Goal: Task Accomplishment & Management: Manage account settings

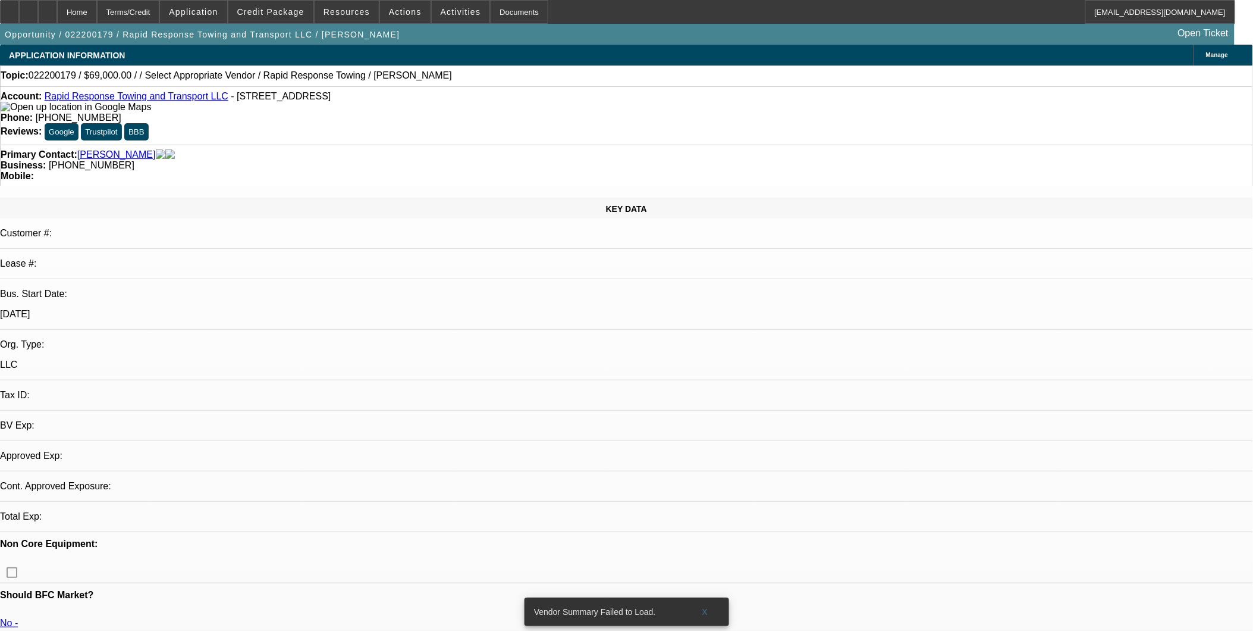
select select "0"
select select "2"
select select "0.1"
select select "4"
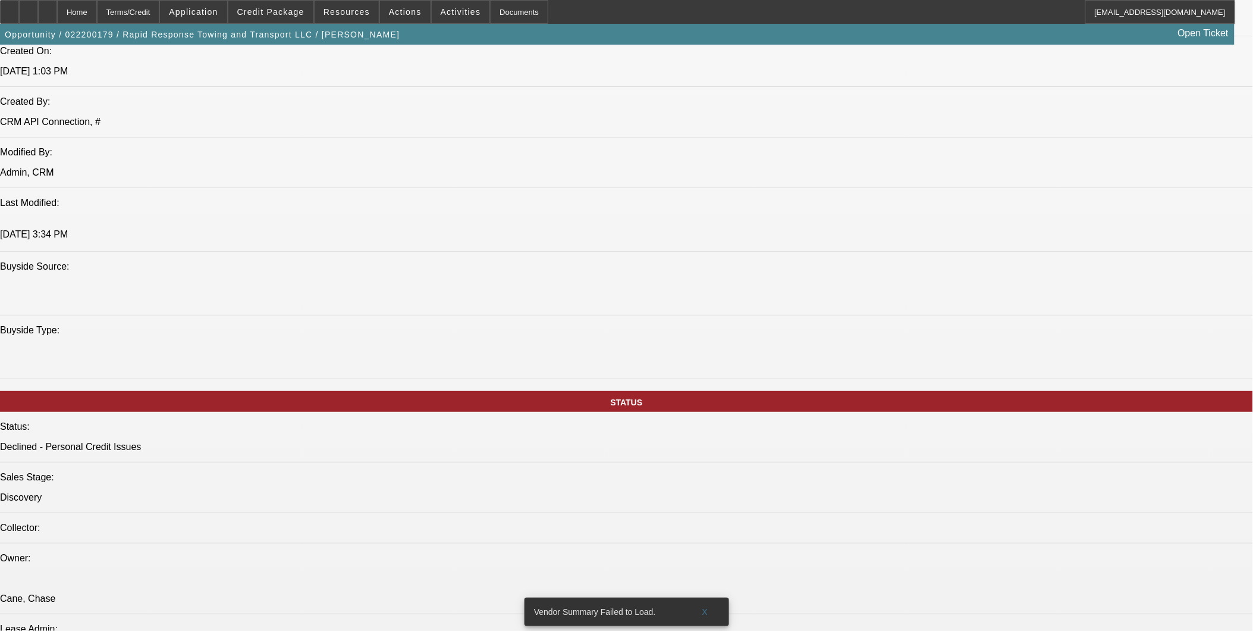
scroll to position [1057, 0]
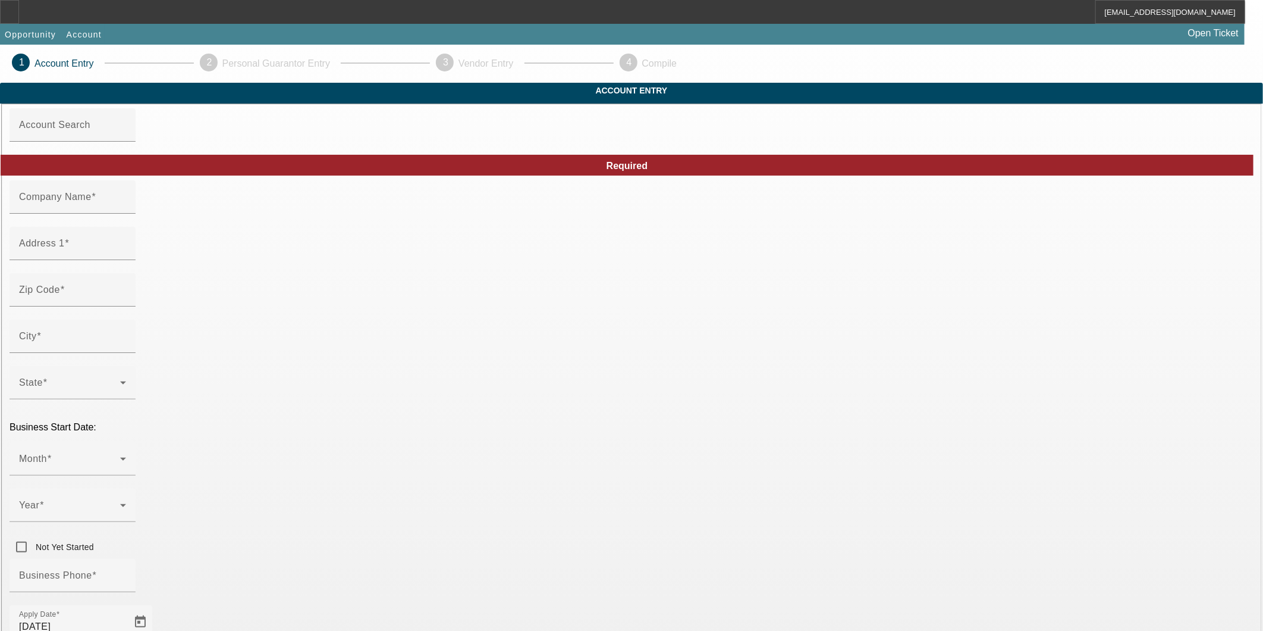
type input "2525 Fall Ave"
type input "63113"
type input "Saint Louis"
type input "(618) 334-8941"
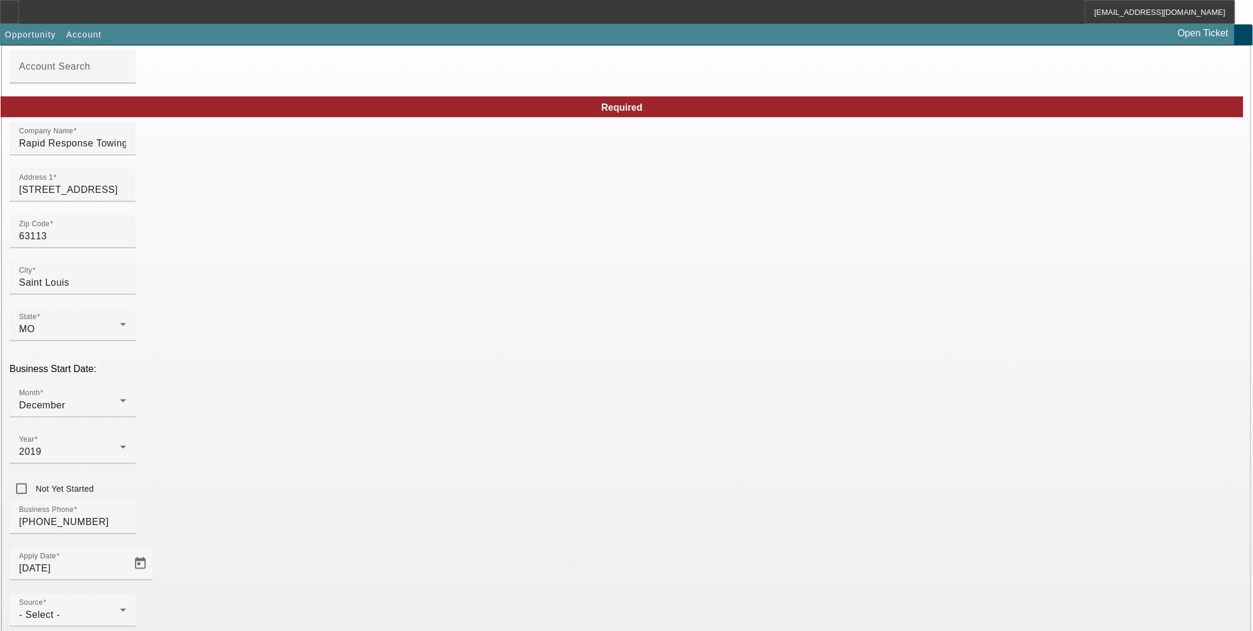
scroll to position [117, 0]
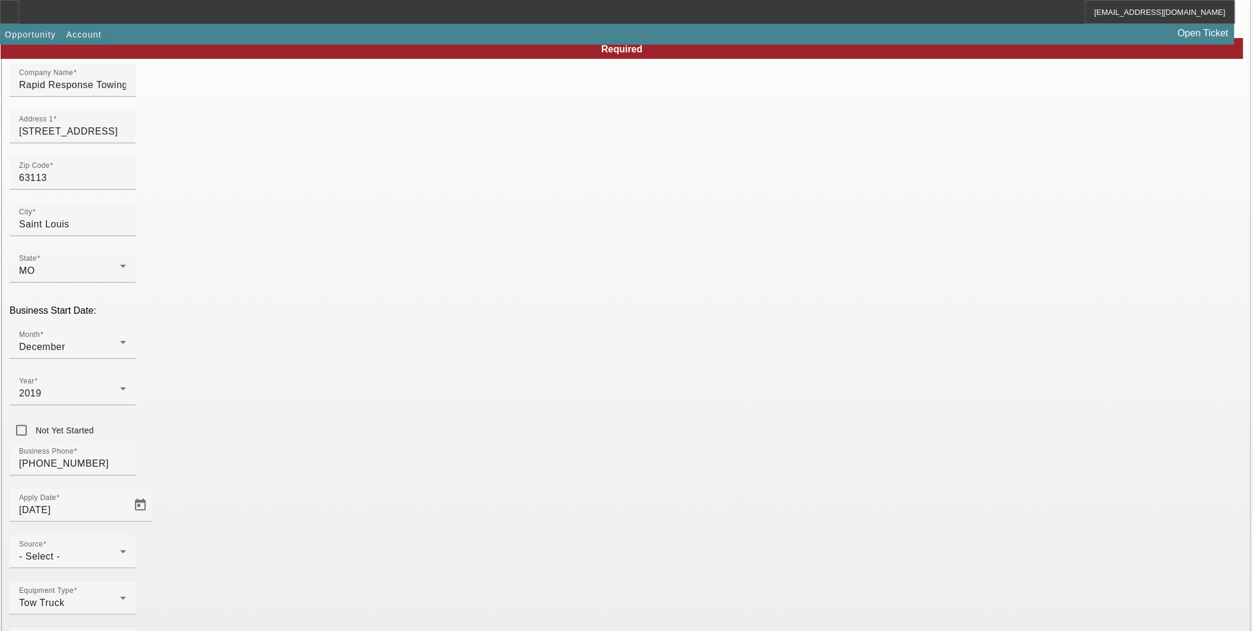
click at [120, 549] on div "- Select -" at bounding box center [69, 556] width 101 height 14
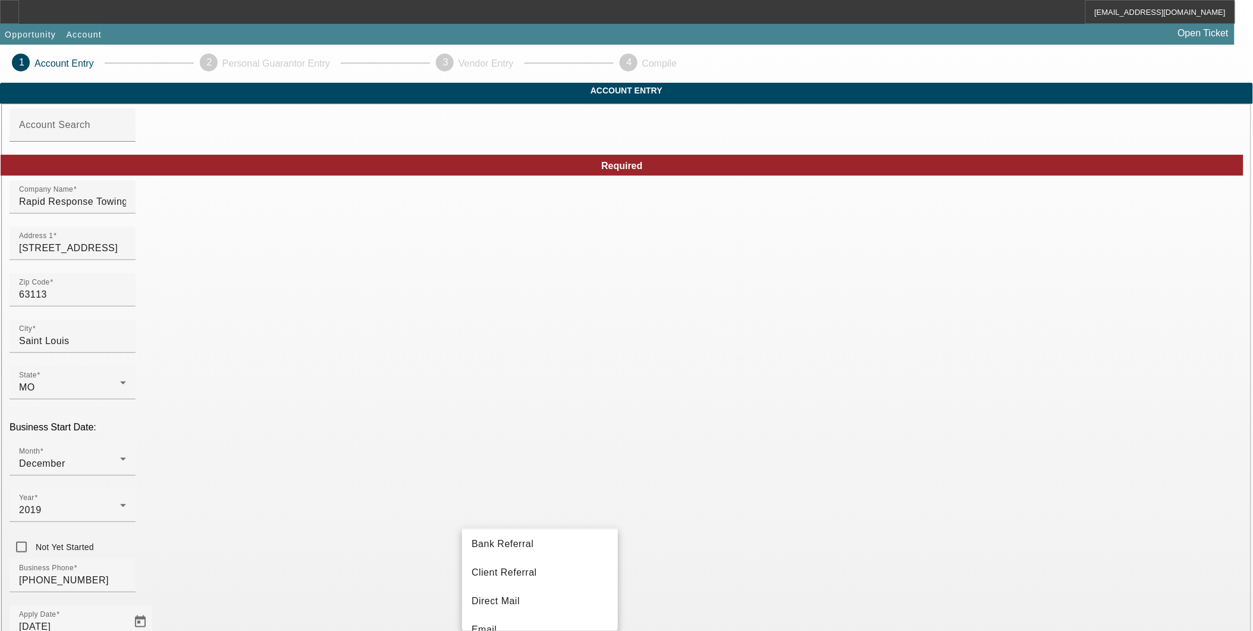
scroll to position [0, 0]
click at [559, 602] on mat-option "Client Referral" at bounding box center [540, 604] width 156 height 29
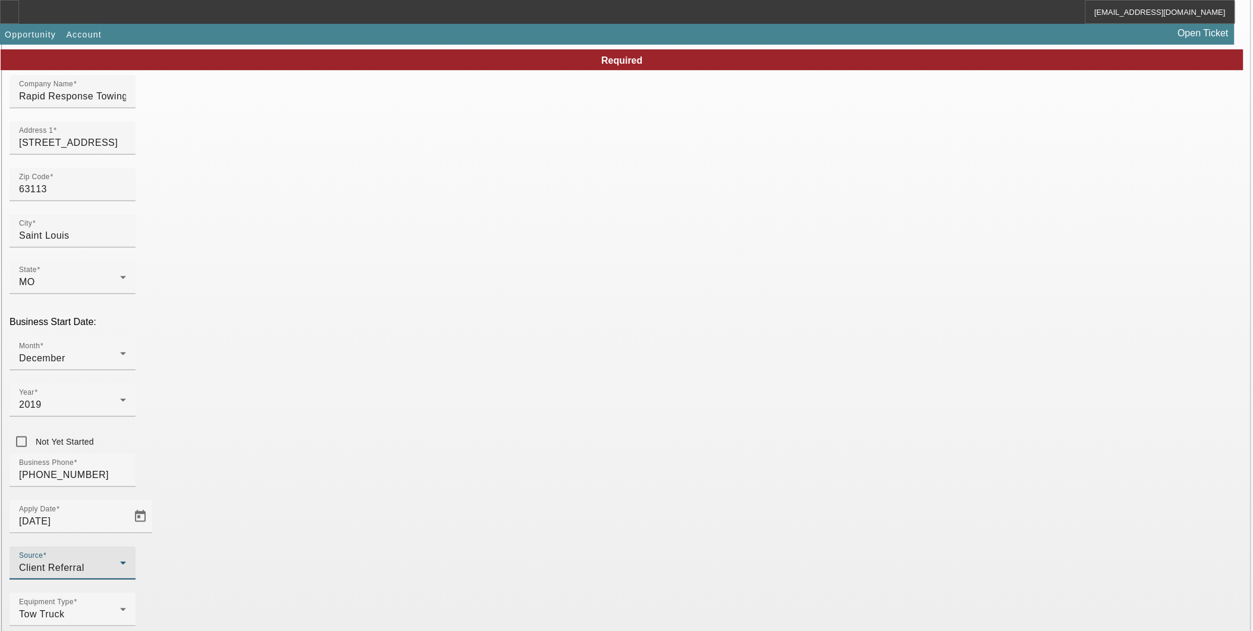
scroll to position [117, 0]
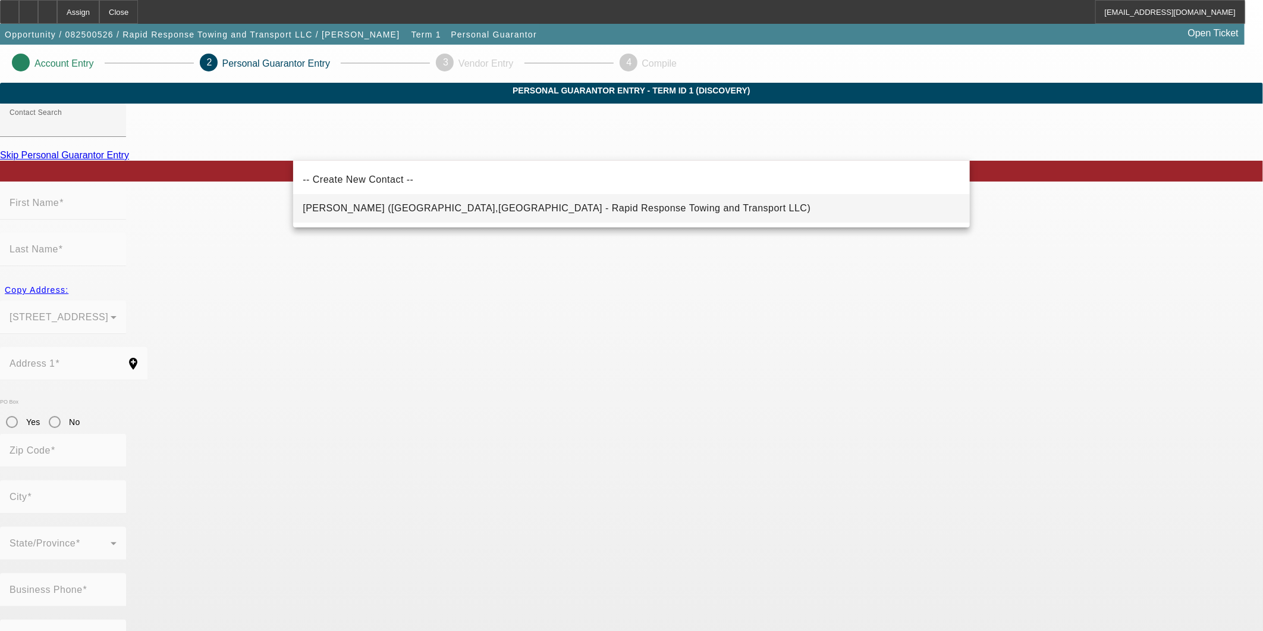
click at [604, 215] on mat-option "Gantt, Bernard (Belleville,IL - Rapid Response Towing and Transport LLC)" at bounding box center [631, 208] width 677 height 29
type input "Gantt, Bernard (Belleville,IL - Rapid Response Towing and Transport LLC)"
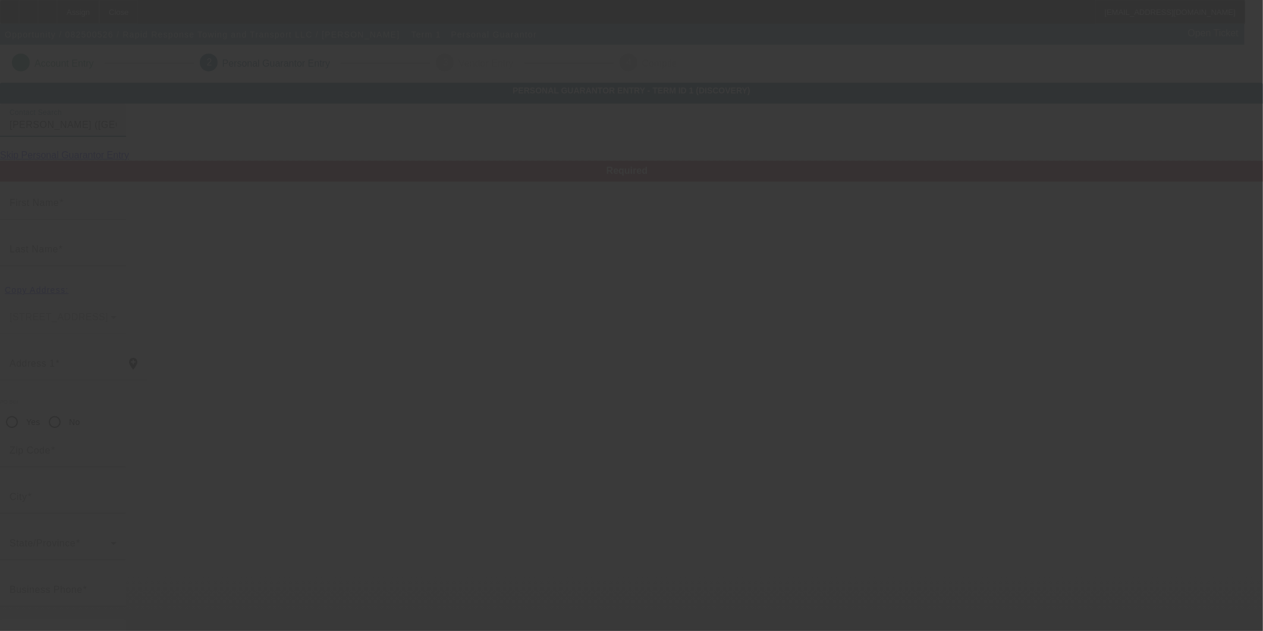
type input "Bernard"
type input "Gantt"
type input "917 Blue Ridge Drive"
radio input "true"
type input "62223"
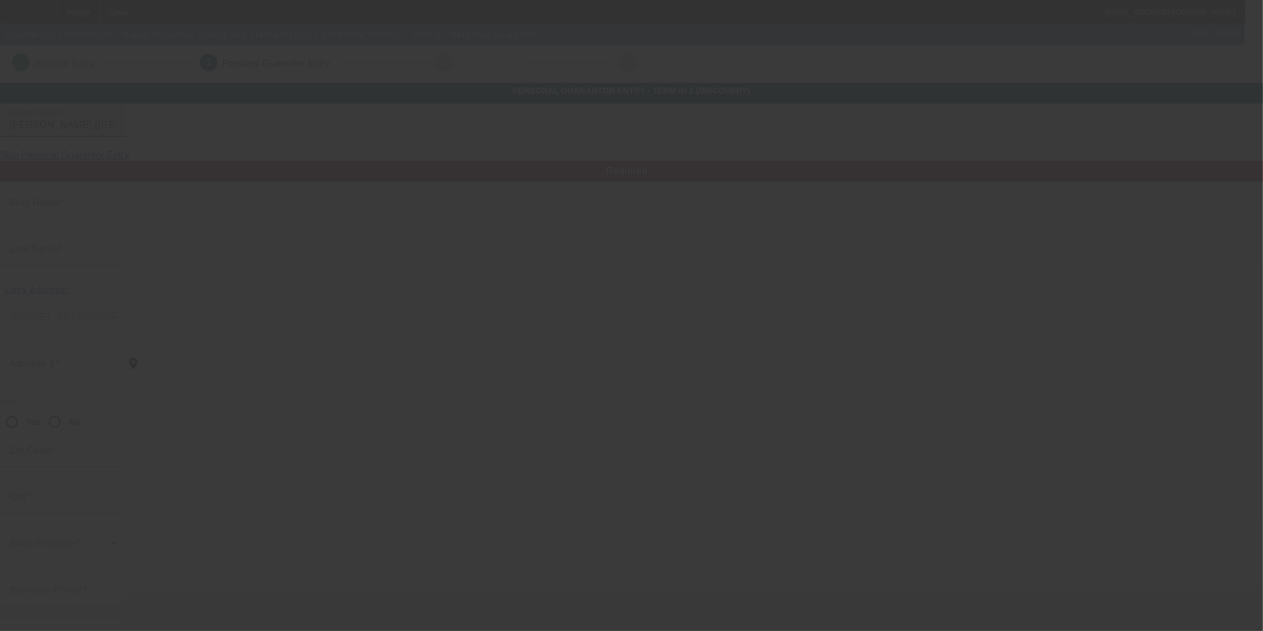
type input "Belleville"
type input "(618) 334-8941"
type input "100"
type input "360-88-3620"
type input "rapidresponsetowing19@gmail.com"
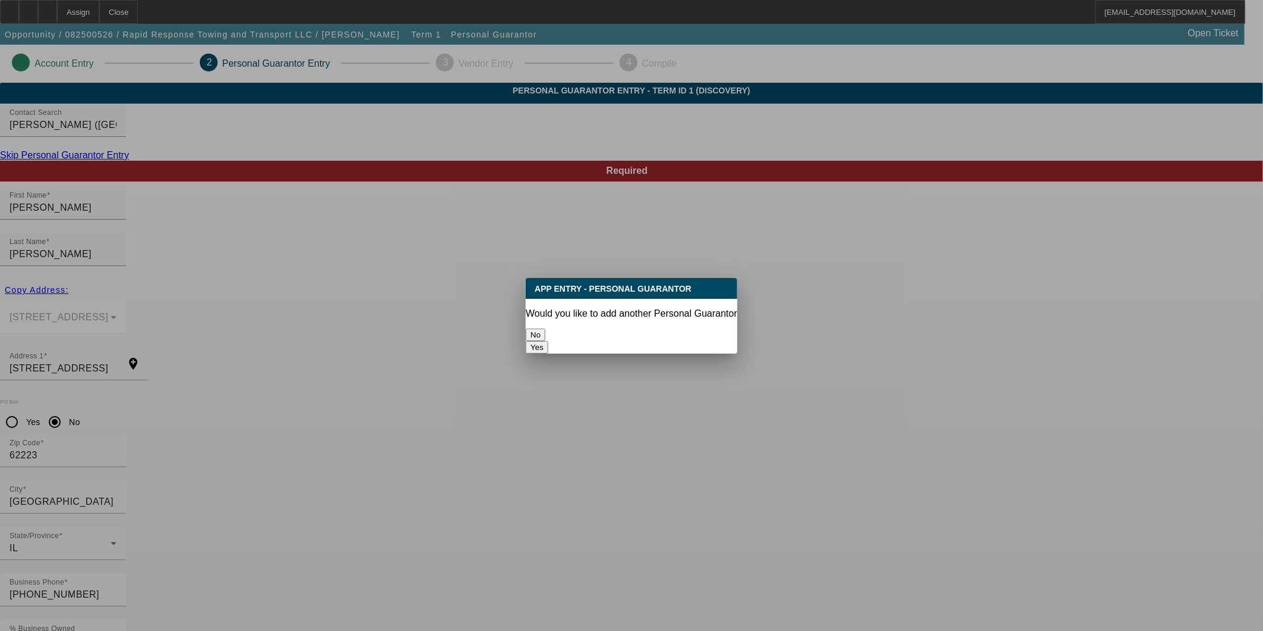
click at [545, 328] on button "No" at bounding box center [536, 334] width 20 height 12
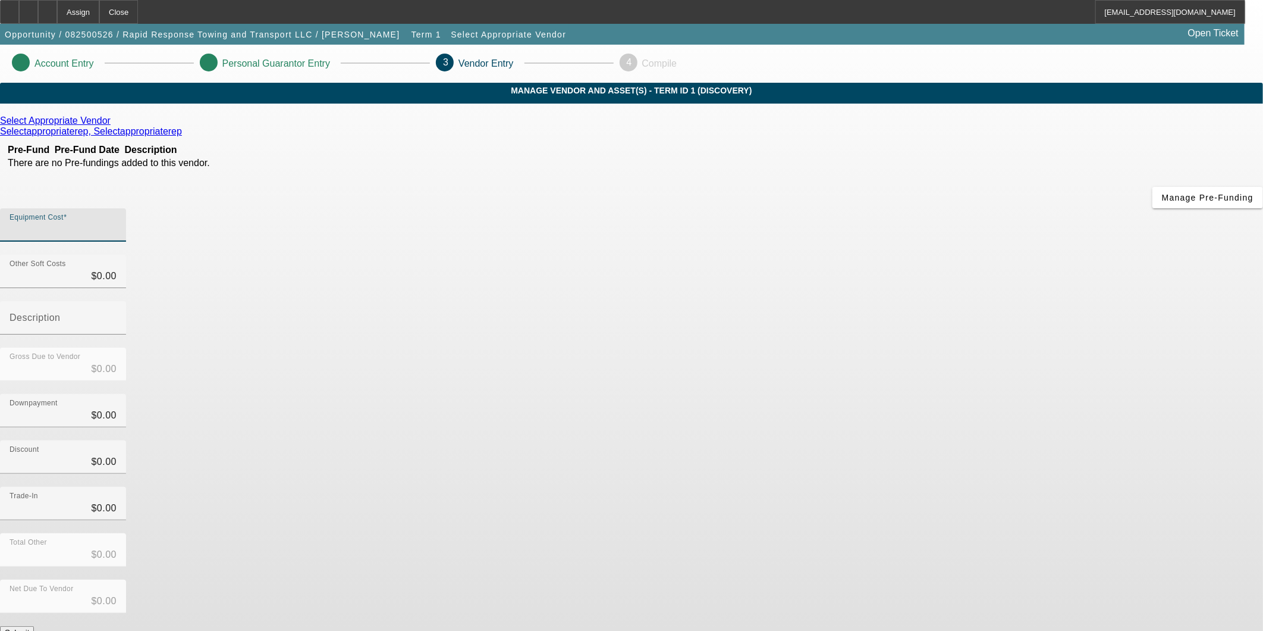
click at [117, 222] on input "Equipment Cost" at bounding box center [63, 229] width 107 height 14
type input "6"
type input "$6.00"
type input "65"
type input "$65.00"
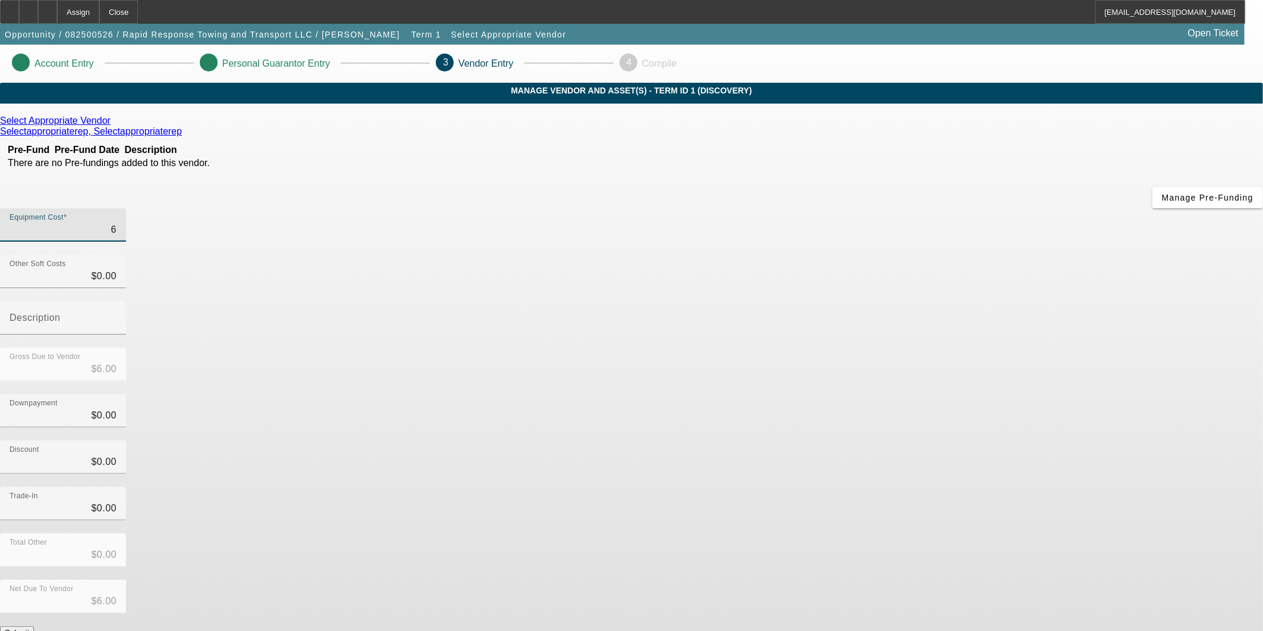
type input "$65.00"
type input "650"
type input "$650.00"
type input "6500"
type input "$6,500.00"
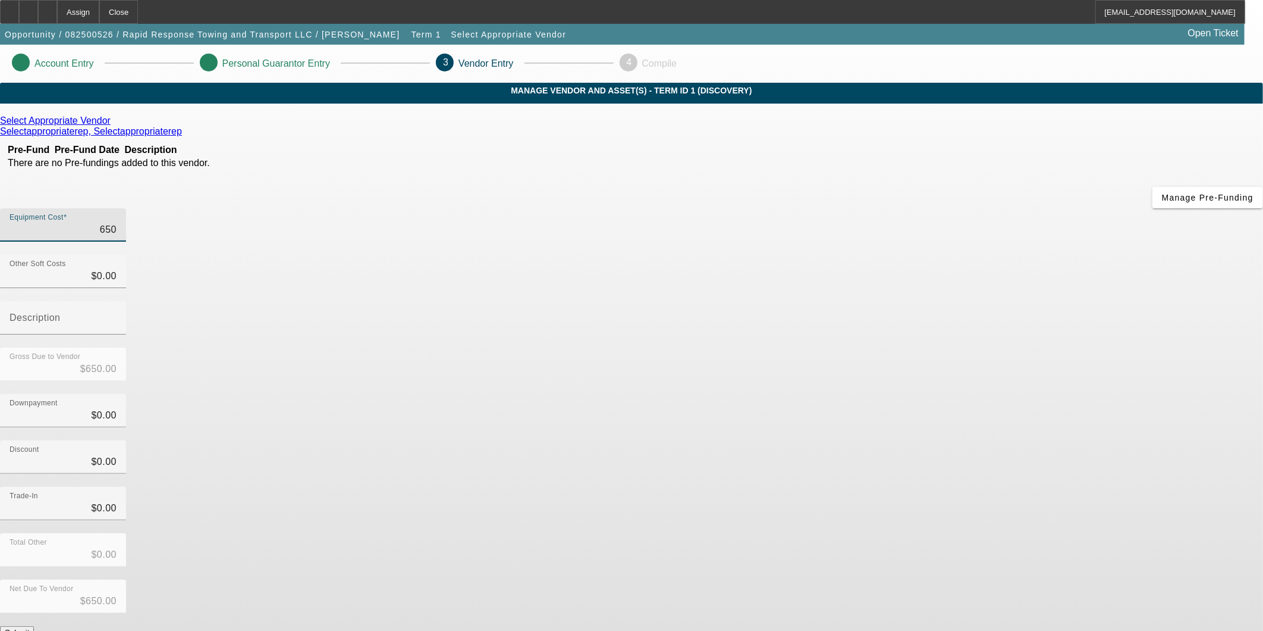
type input "$6,500.00"
type input "65000"
type input "$65,000.00"
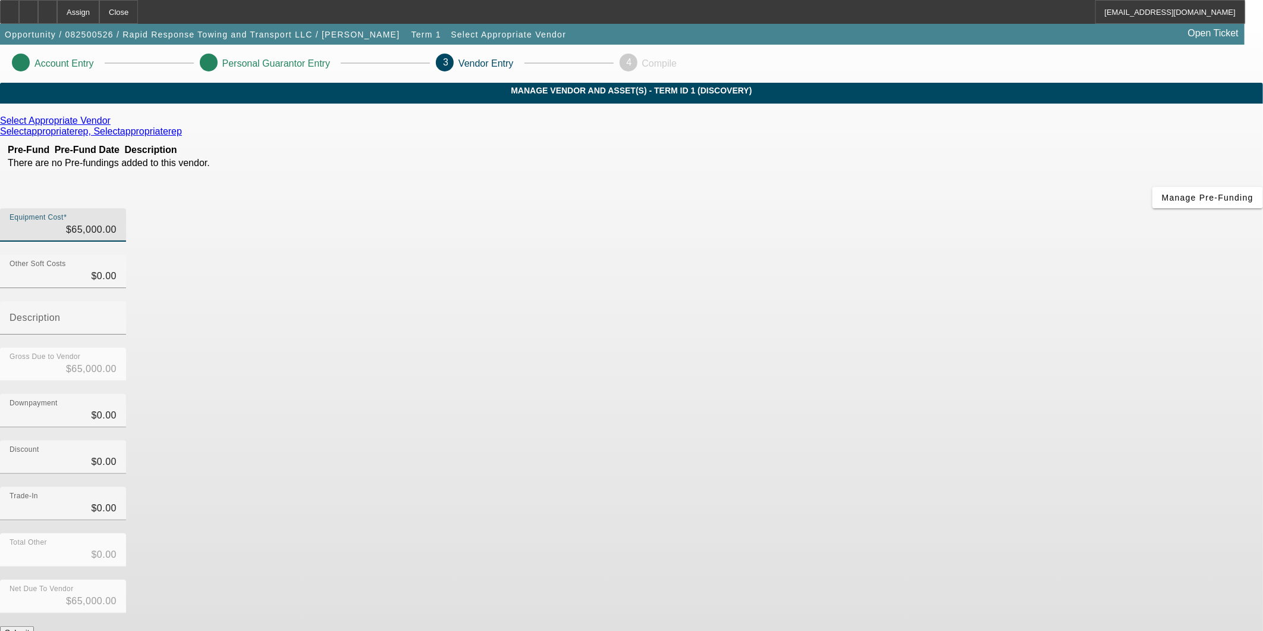
drag, startPoint x: 967, startPoint y: 426, endPoint x: 948, endPoint y: 426, distance: 19.0
click at [967, 533] on div "Total Other $0.00" at bounding box center [631, 556] width 1263 height 46
click at [34, 626] on button "Submit" at bounding box center [17, 632] width 34 height 12
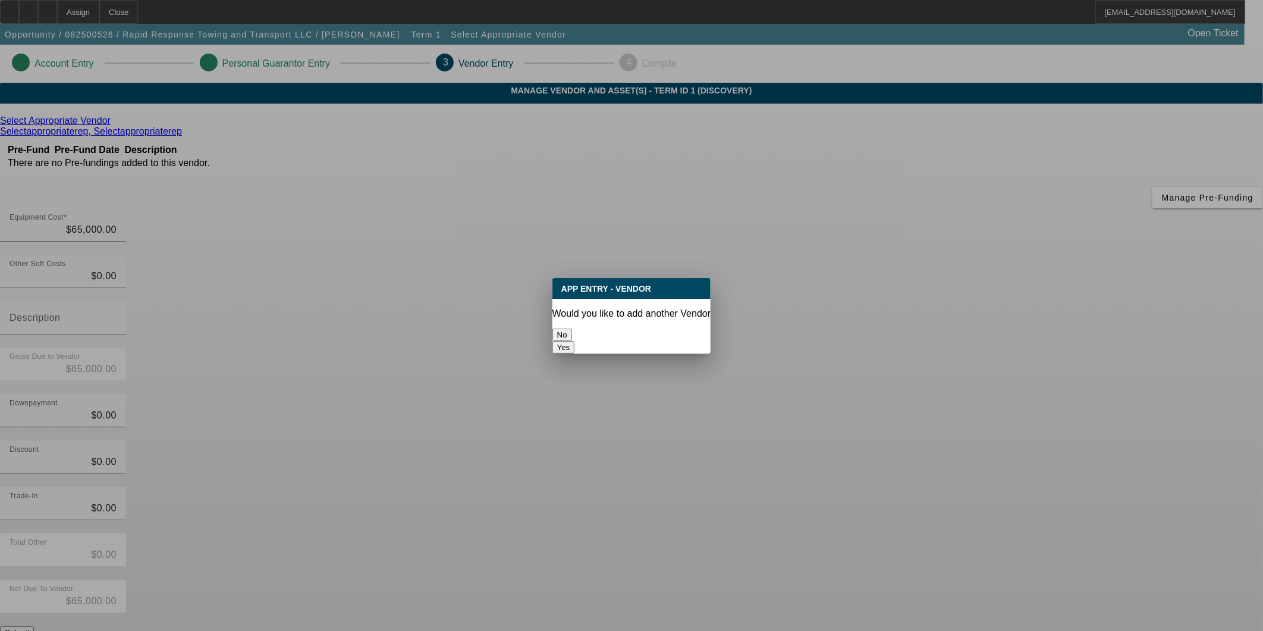
click at [572, 328] on button "No" at bounding box center [563, 334] width 20 height 12
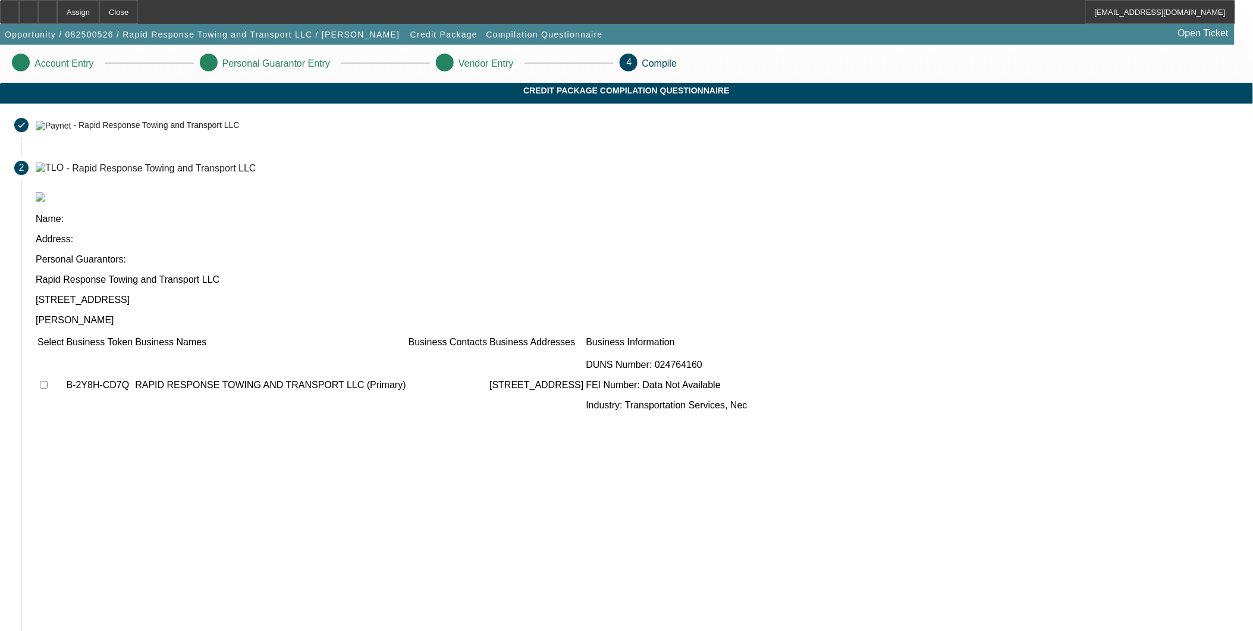
click at [64, 349] on td at bounding box center [50, 384] width 27 height 71
click at [48, 381] on input "checkbox" at bounding box center [44, 385] width 8 height 8
checkbox input "true"
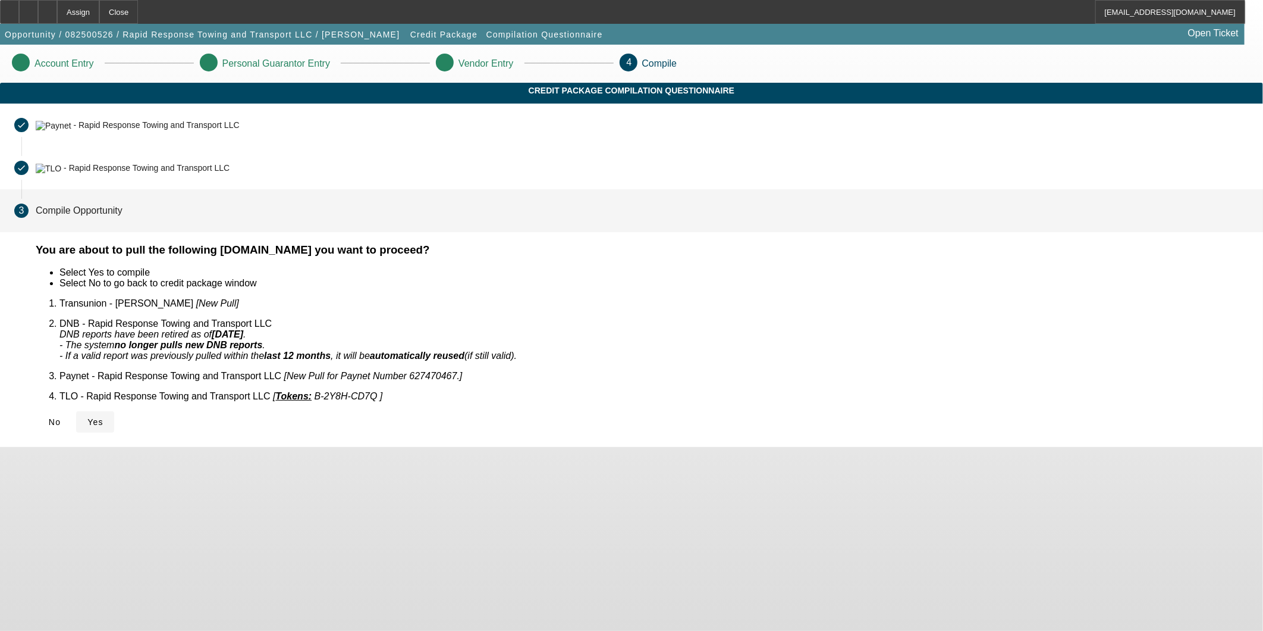
drag, startPoint x: 363, startPoint y: 402, endPoint x: 391, endPoint y: 413, distance: 30.2
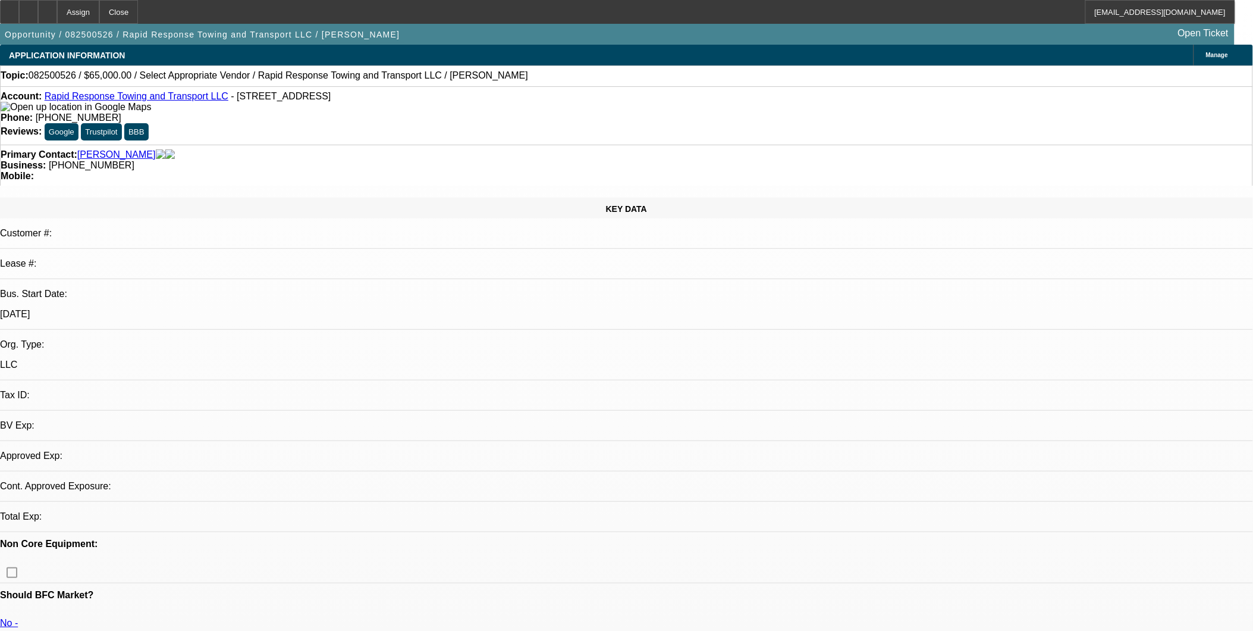
select select "0"
select select "2"
select select "0.1"
select select "4"
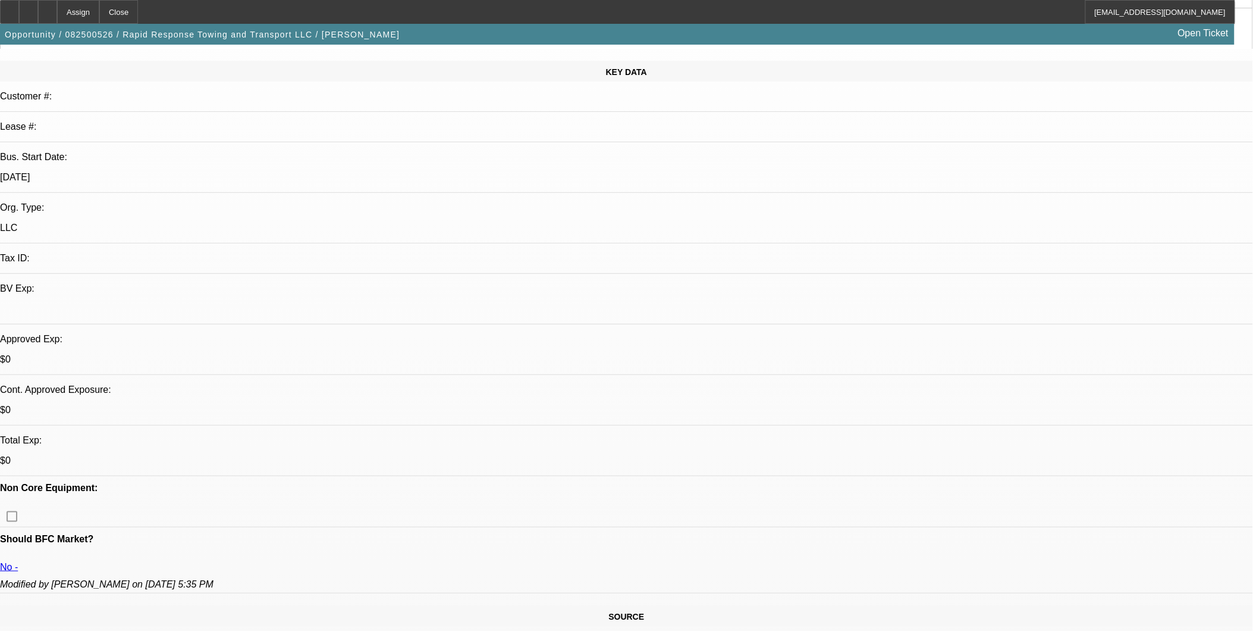
scroll to position [132, 0]
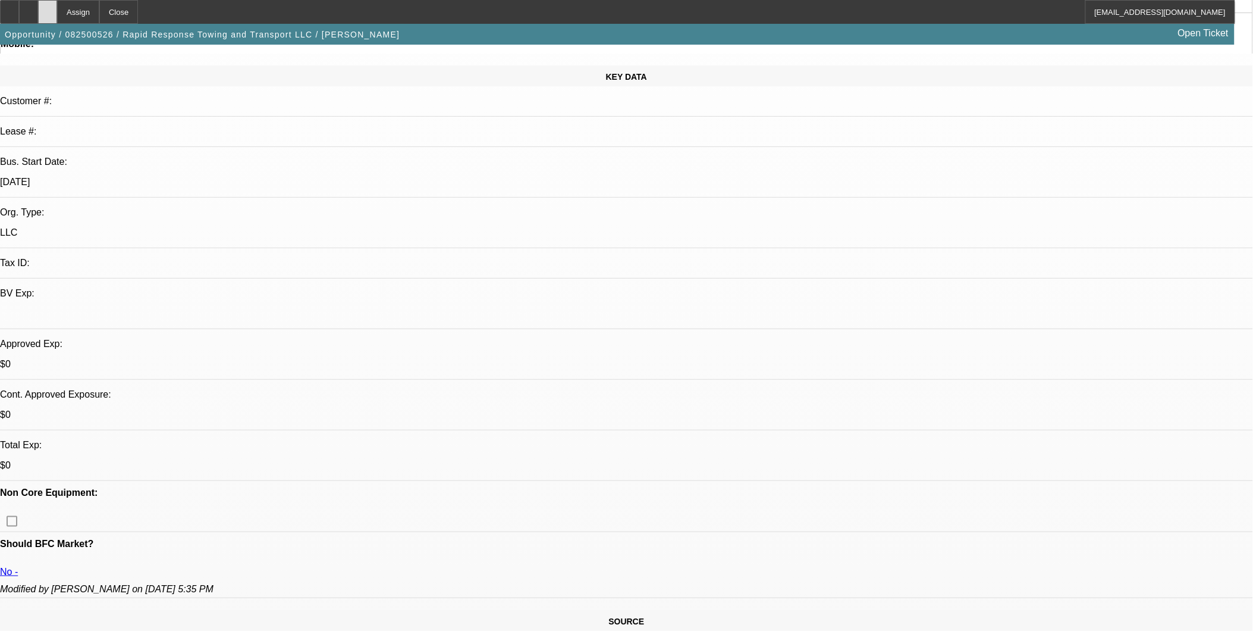
click at [57, 7] on div at bounding box center [47, 12] width 19 height 24
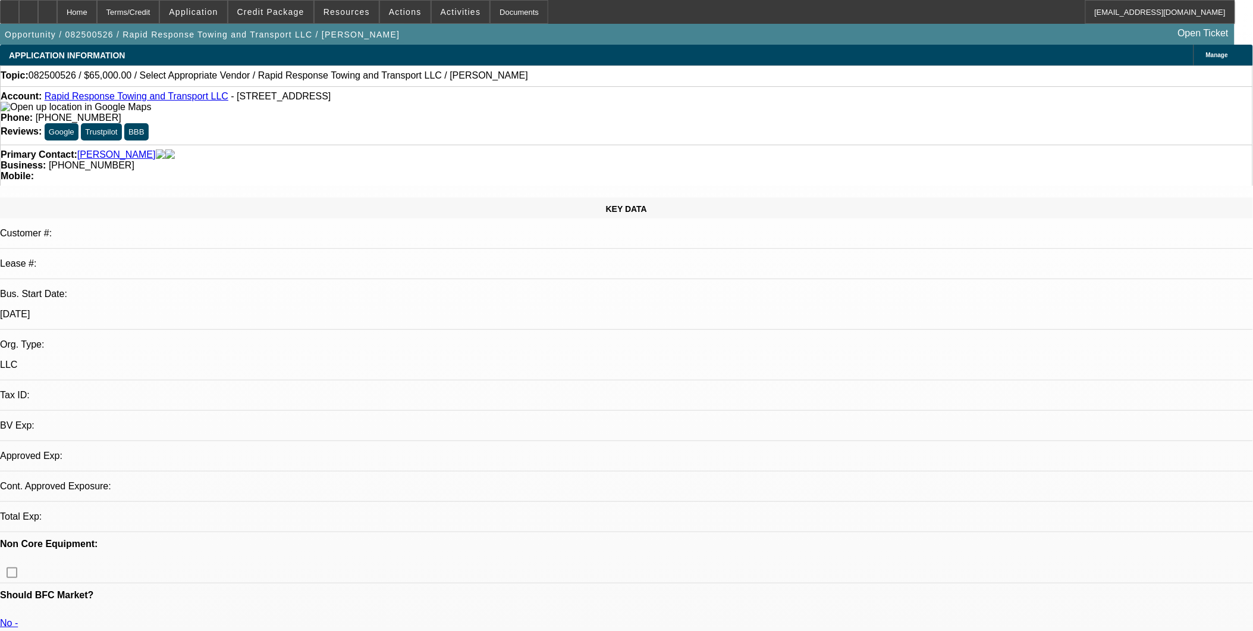
select select "0"
select select "2"
select select "0.1"
select select "1"
select select "4"
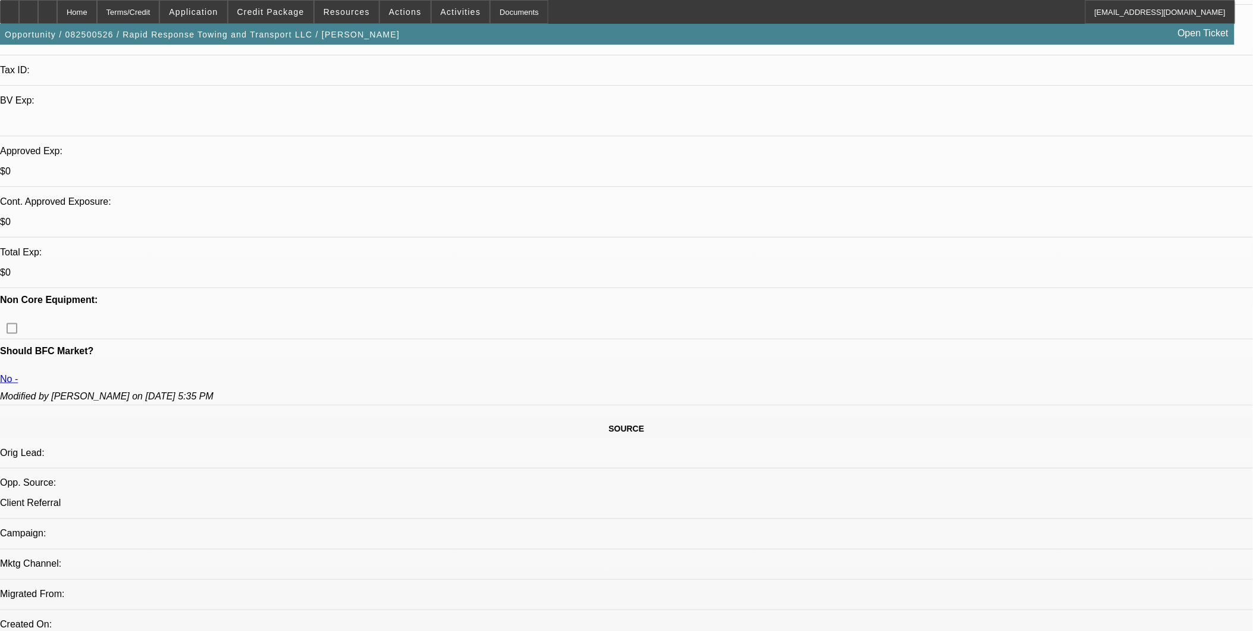
scroll to position [330, 0]
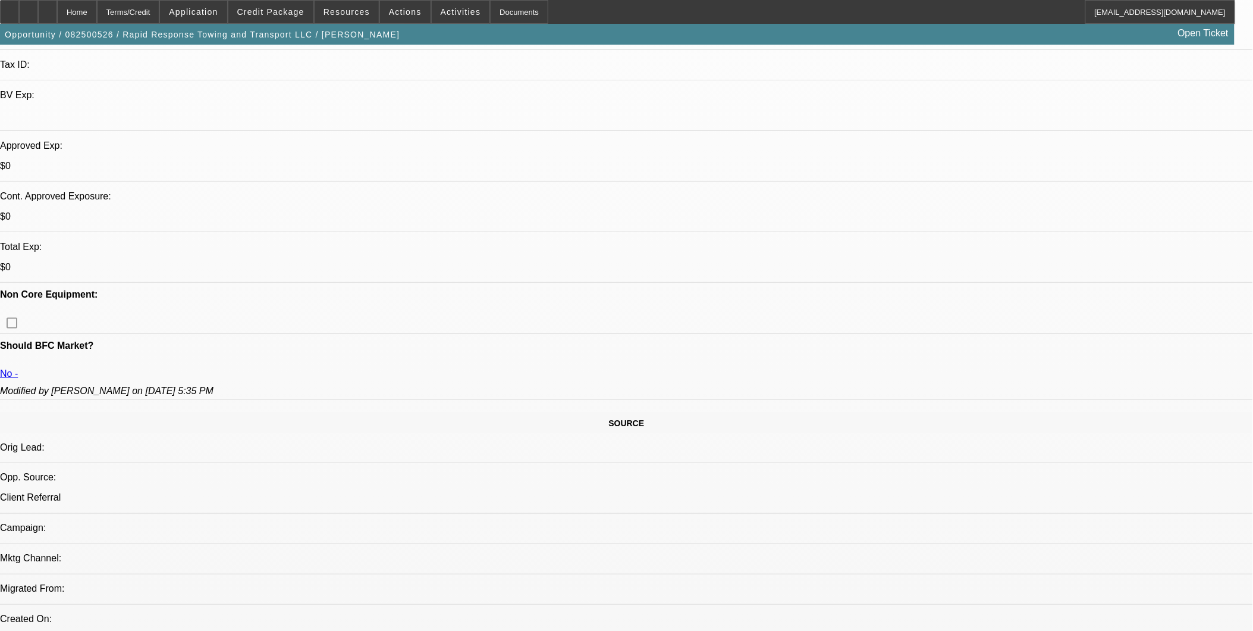
click at [57, 17] on div at bounding box center [47, 12] width 19 height 24
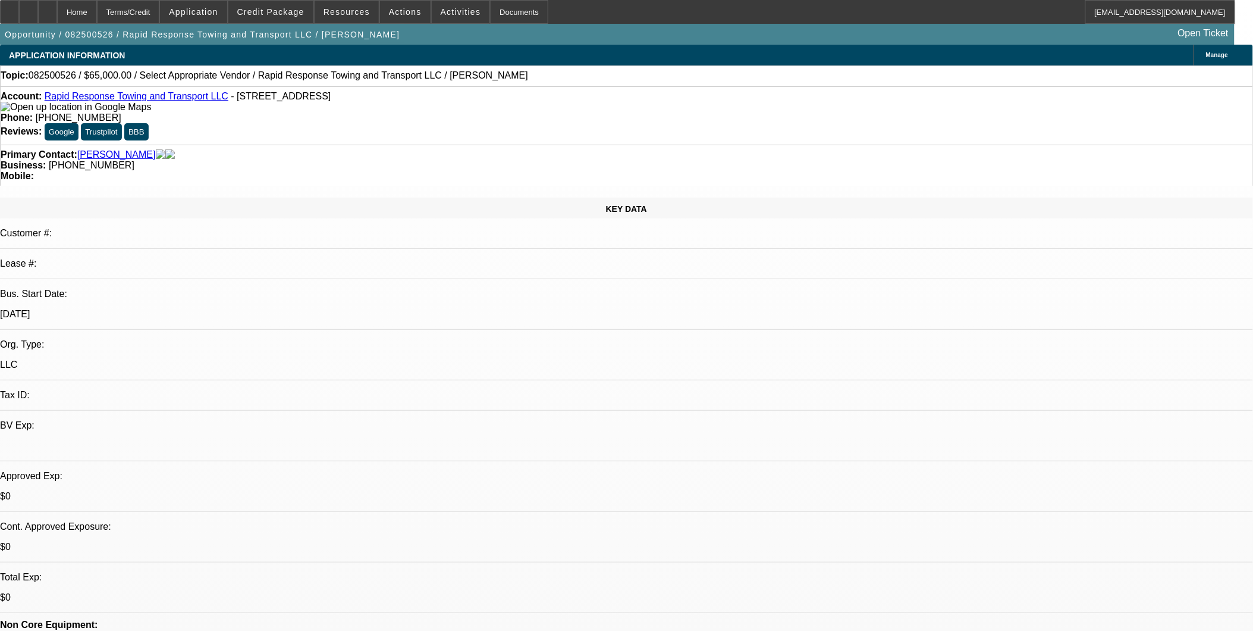
select select "0"
select select "2"
select select "0.1"
select select "4"
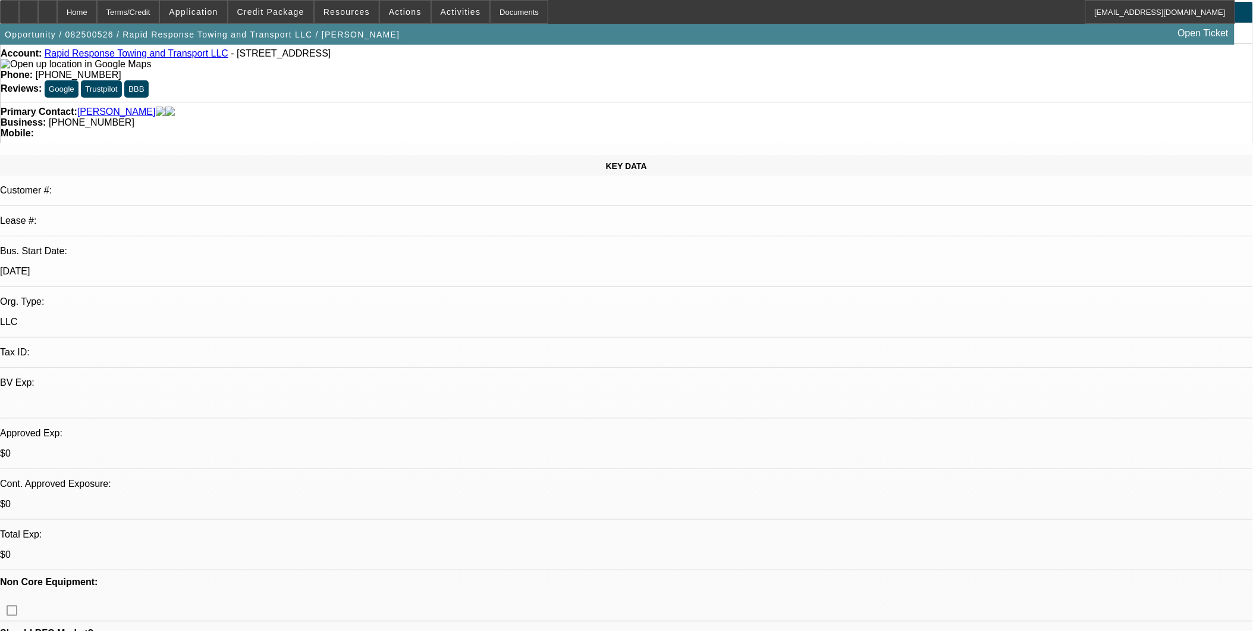
scroll to position [66, 0]
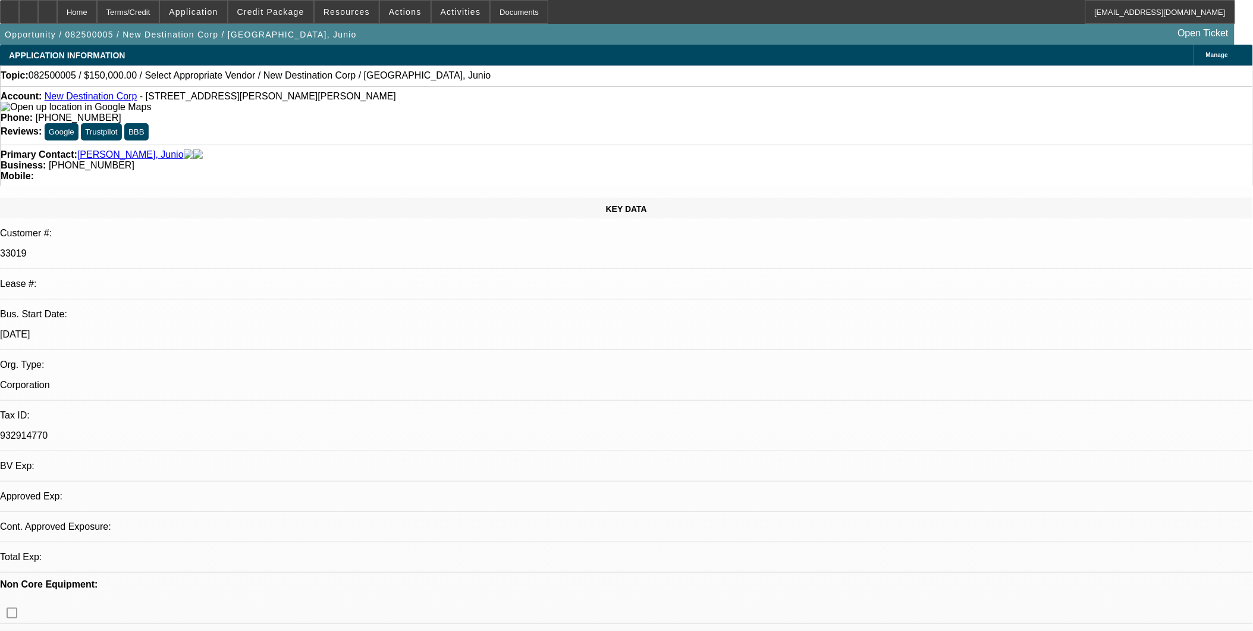
select select "0"
select select "2"
select select "0.1"
select select "1"
select select "2"
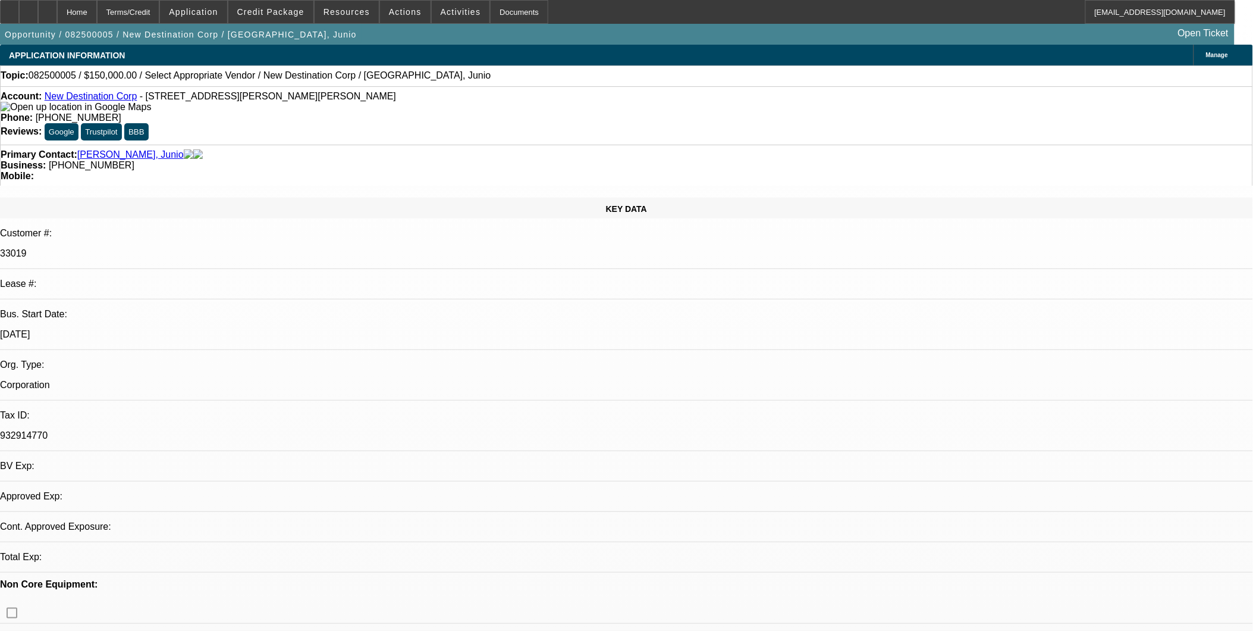
select select "4"
click at [84, 98] on link "New Destination Corp" at bounding box center [91, 96] width 93 height 10
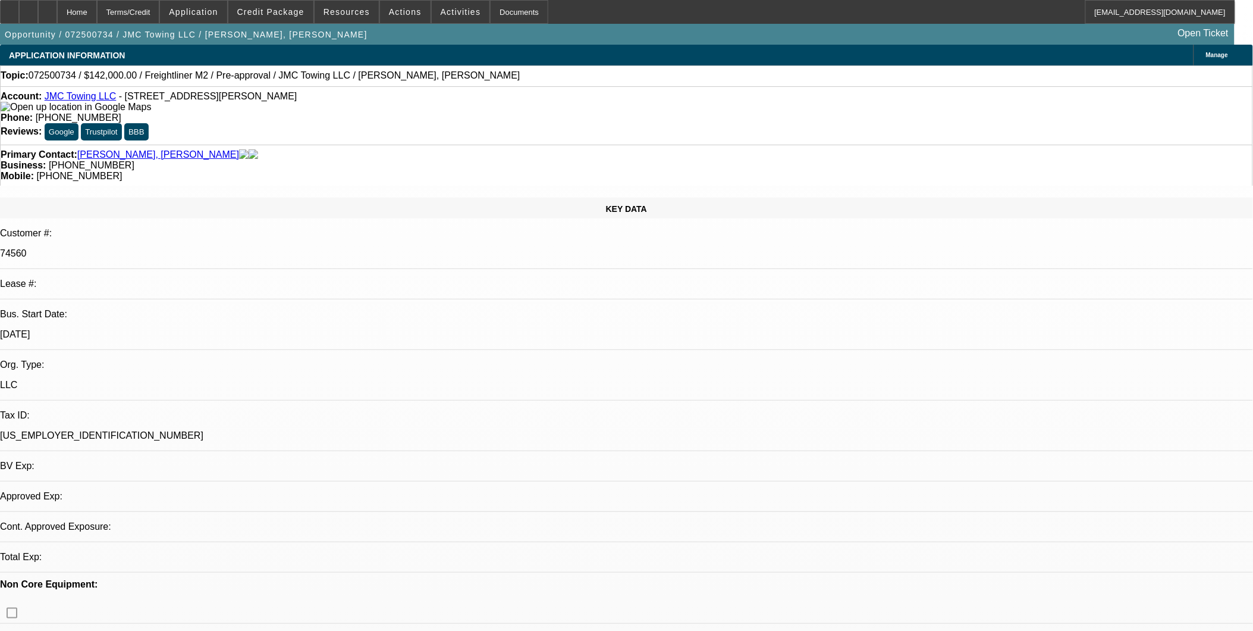
select select "0"
select select "1"
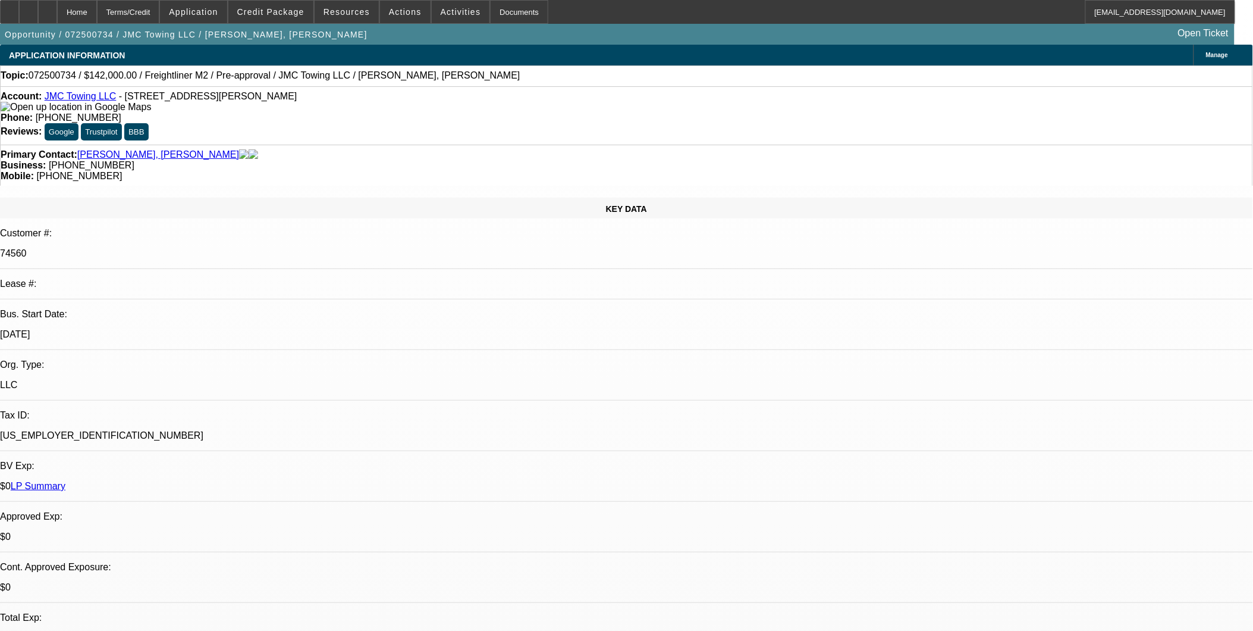
select select "6"
click at [96, 104] on div "Account: JMC Towing LLC - [STREET_ADDRESS][PERSON_NAME]" at bounding box center [627, 101] width 1252 height 21
click at [99, 93] on div "Account: JMC Towing LLC - [STREET_ADDRESS][PERSON_NAME]" at bounding box center [627, 101] width 1252 height 21
click at [99, 99] on link "JMC Towing LLC" at bounding box center [81, 96] width 72 height 10
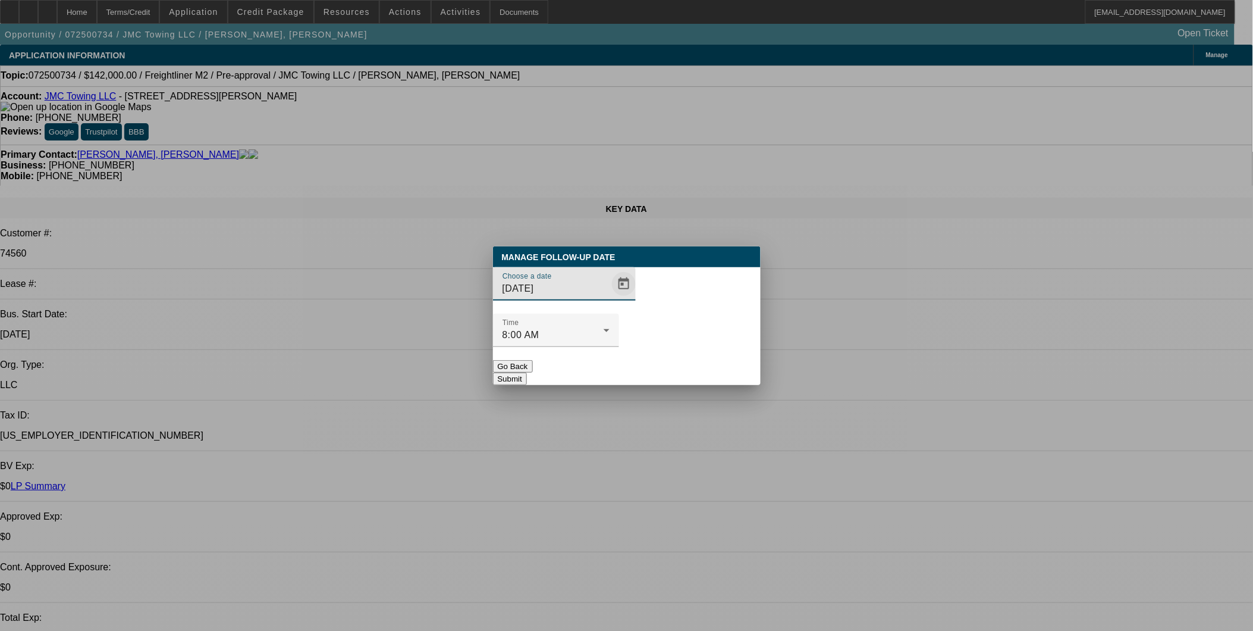
click at [610, 298] on span "Open calendar" at bounding box center [624, 283] width 29 height 29
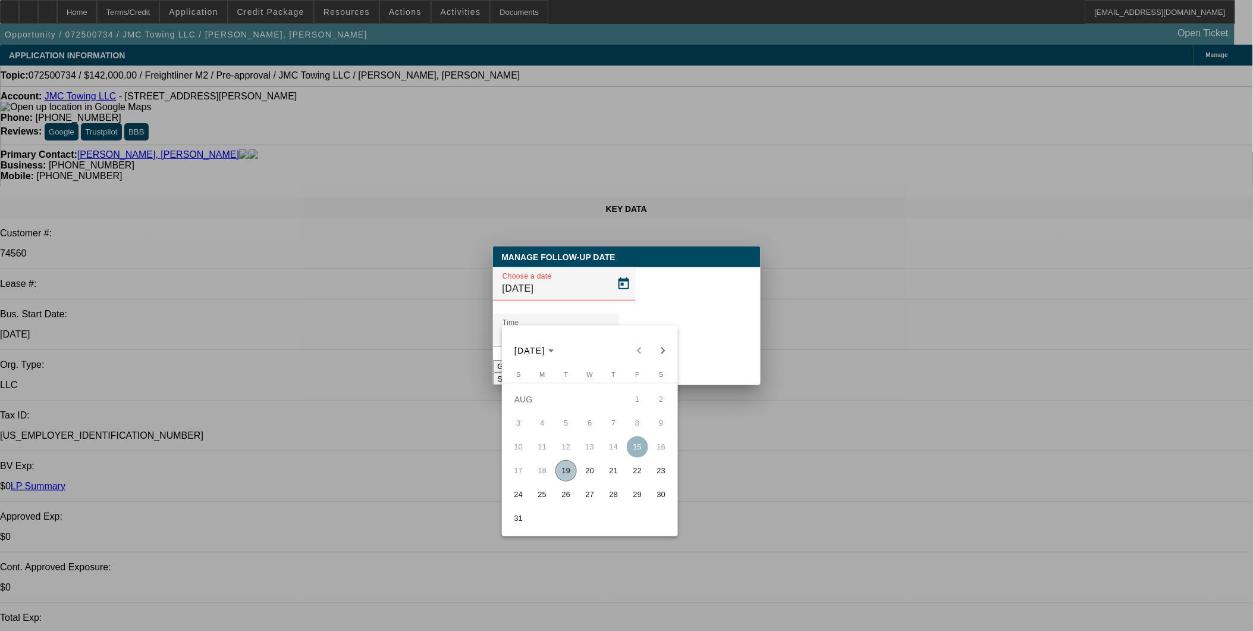
click at [570, 471] on span "19" at bounding box center [566, 470] width 21 height 21
type input "[DATE]"
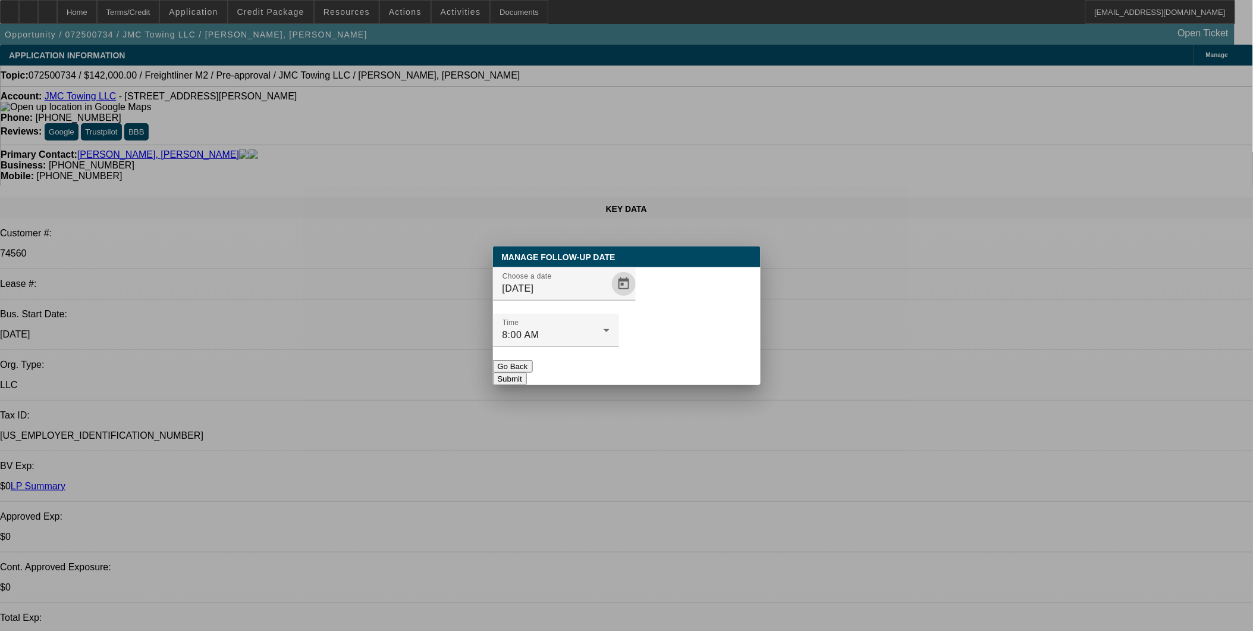
click at [527, 372] on button "Submit" at bounding box center [510, 378] width 34 height 12
